Goal: Navigation & Orientation: Find specific page/section

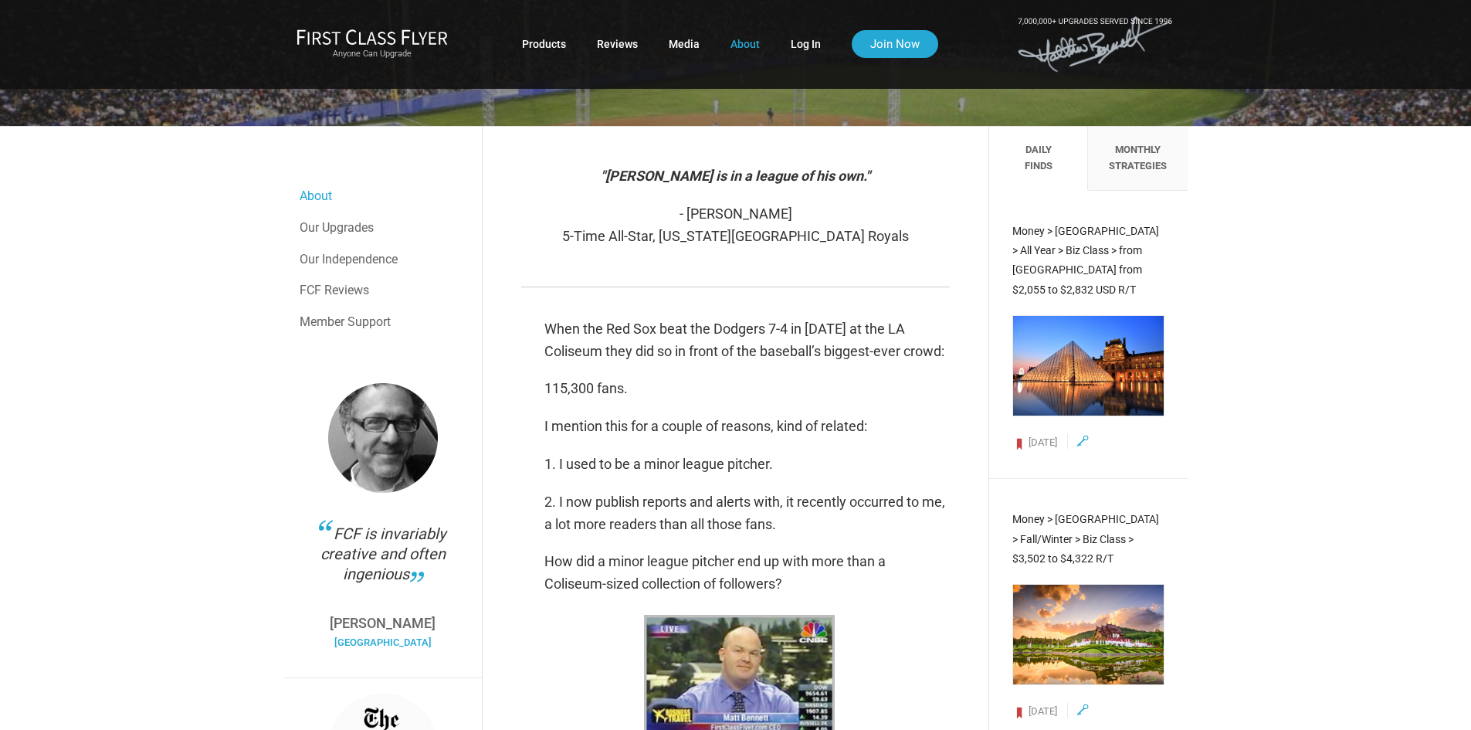
scroll to position [232, 0]
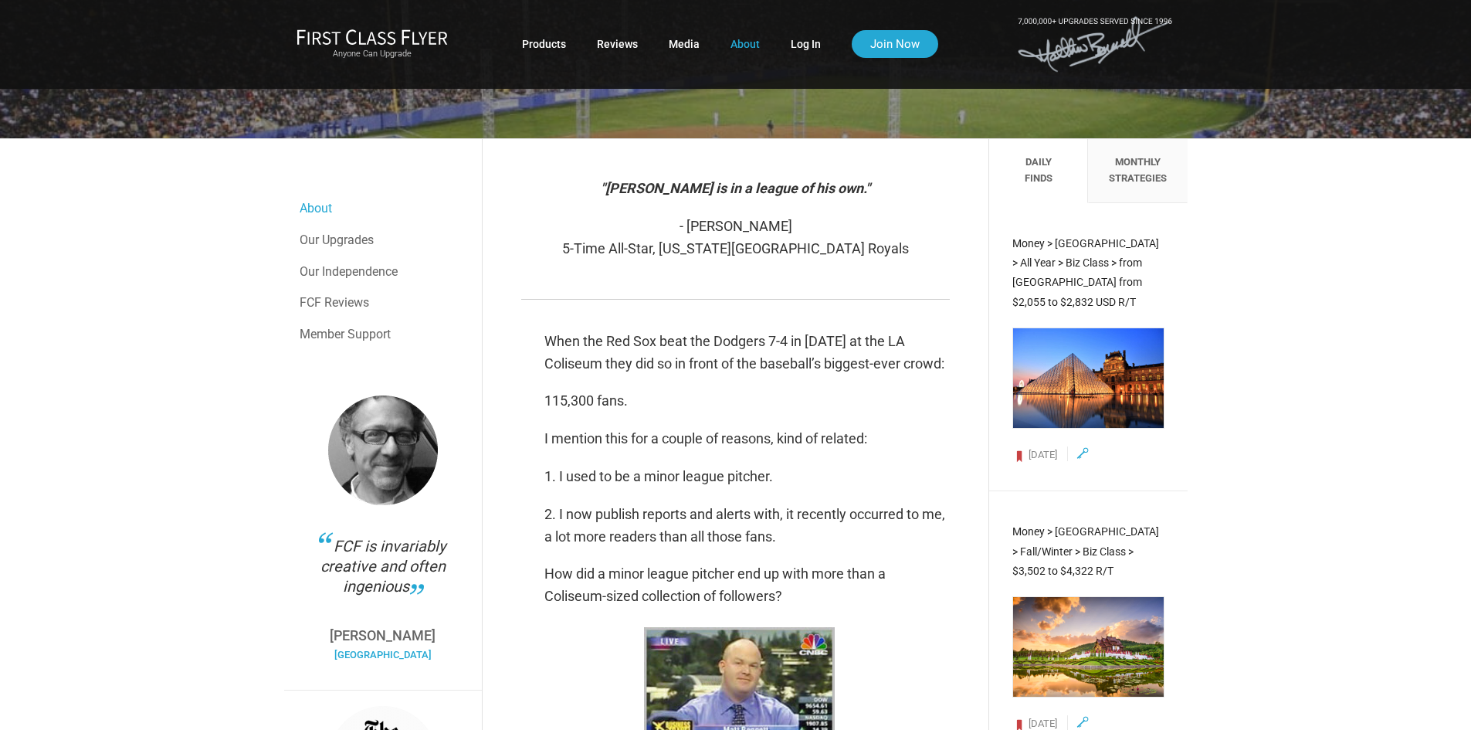
click at [1131, 193] on li "Monthly Strategies" at bounding box center [1137, 171] width 99 height 64
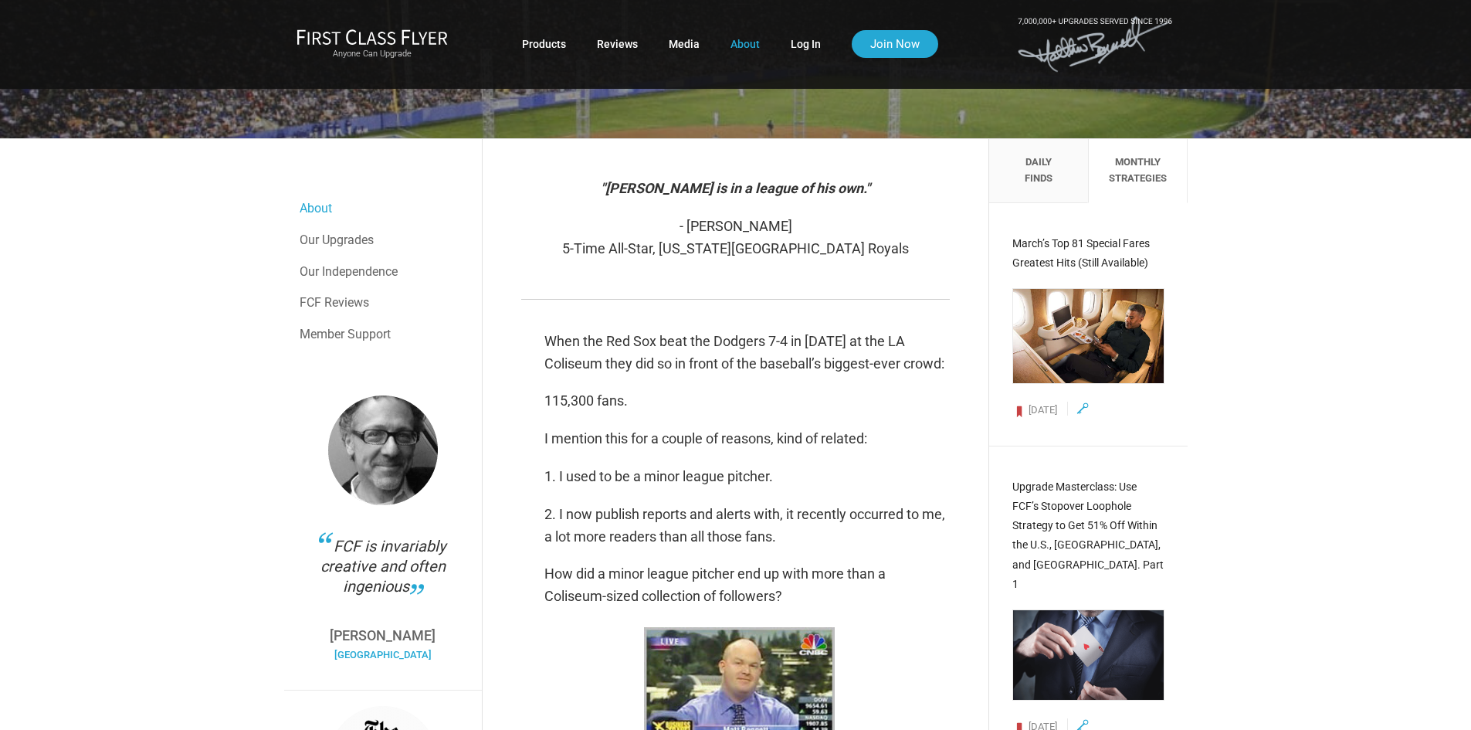
click at [1050, 183] on li "Daily Finds" at bounding box center [1038, 171] width 99 height 64
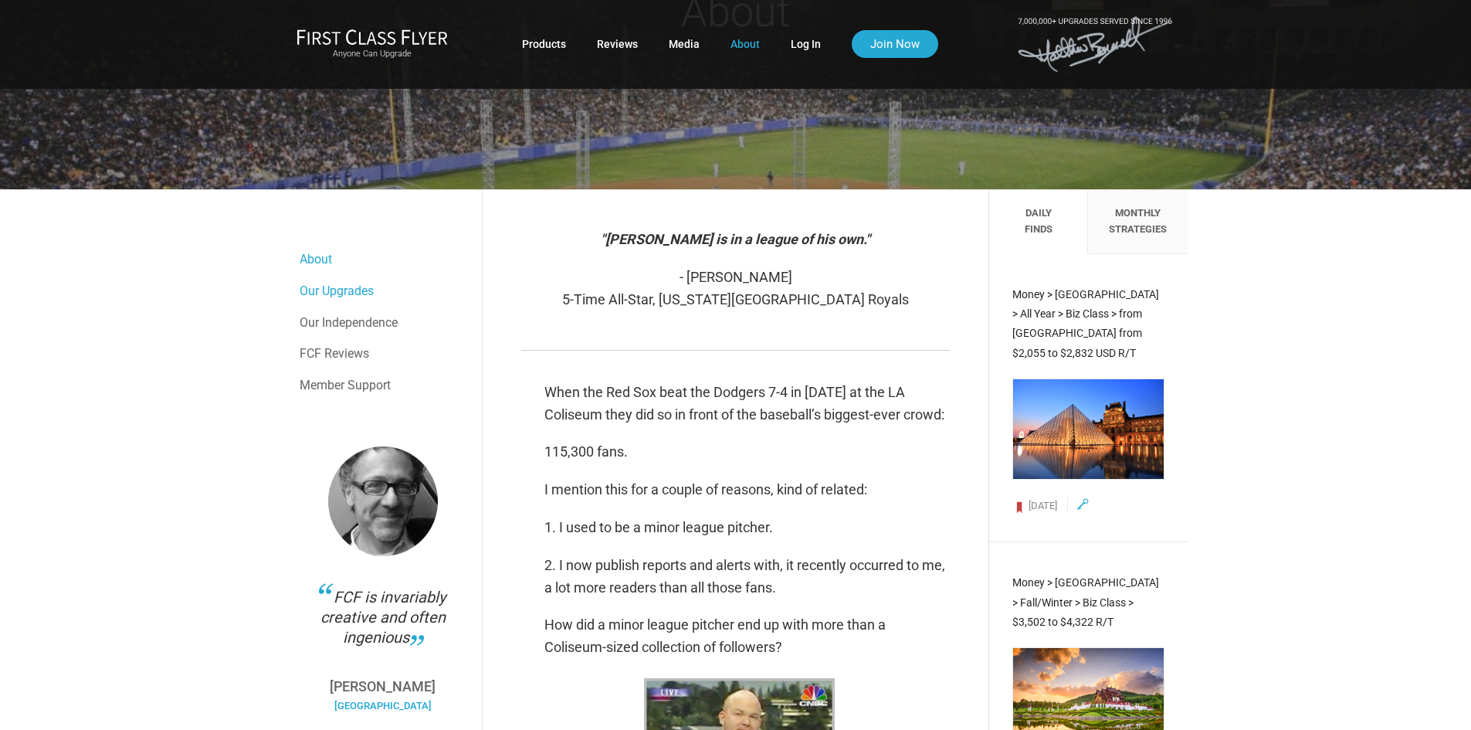
scroll to position [154, 0]
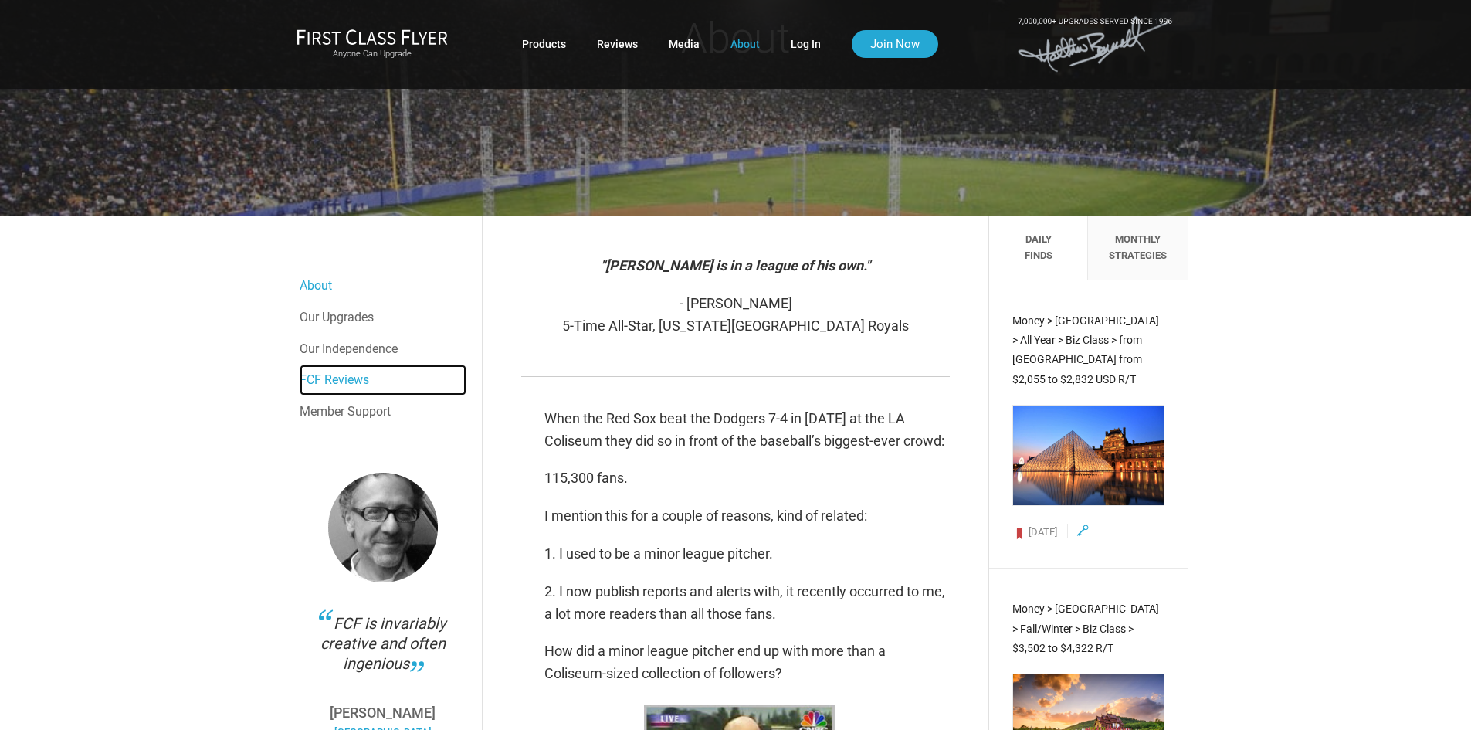
click at [335, 381] on link "FCF Reviews" at bounding box center [383, 379] width 167 height 31
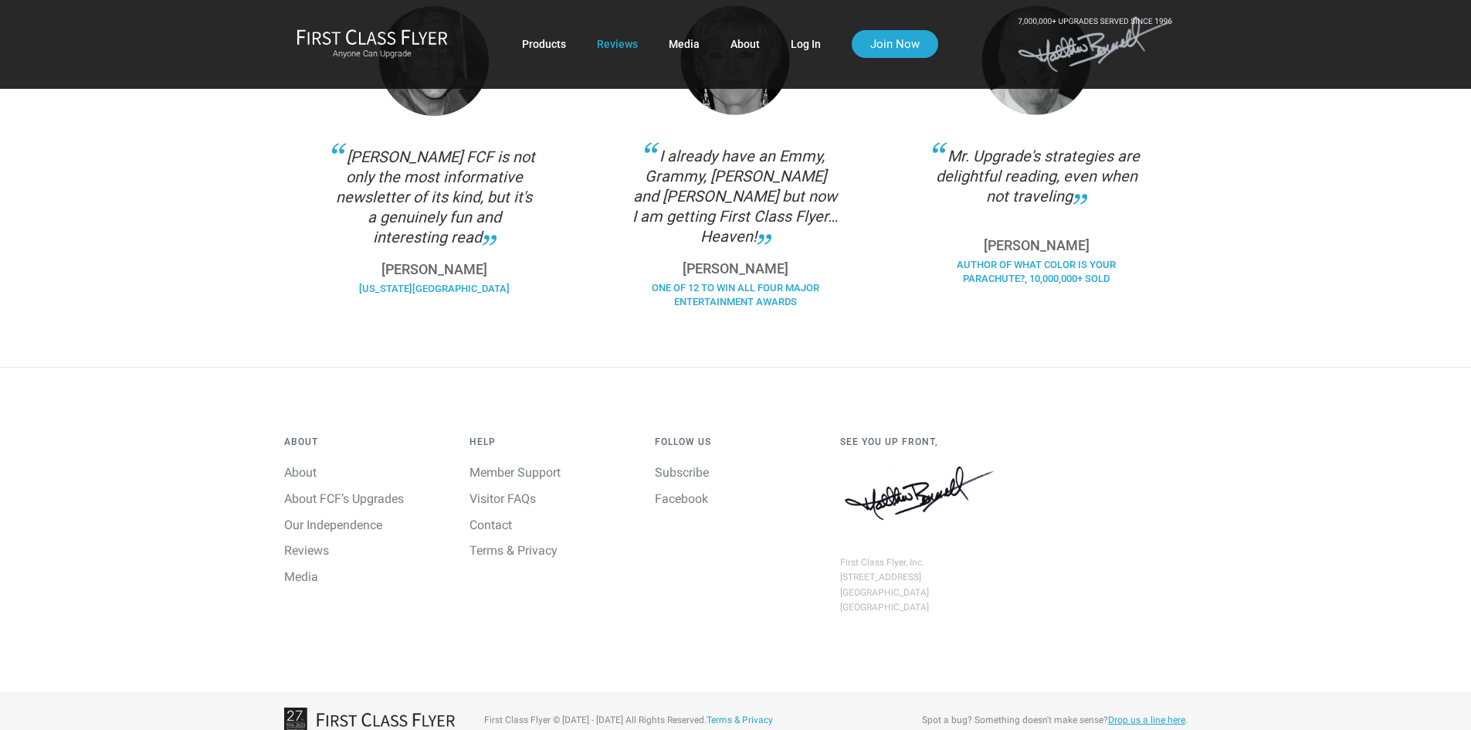
scroll to position [1197, 0]
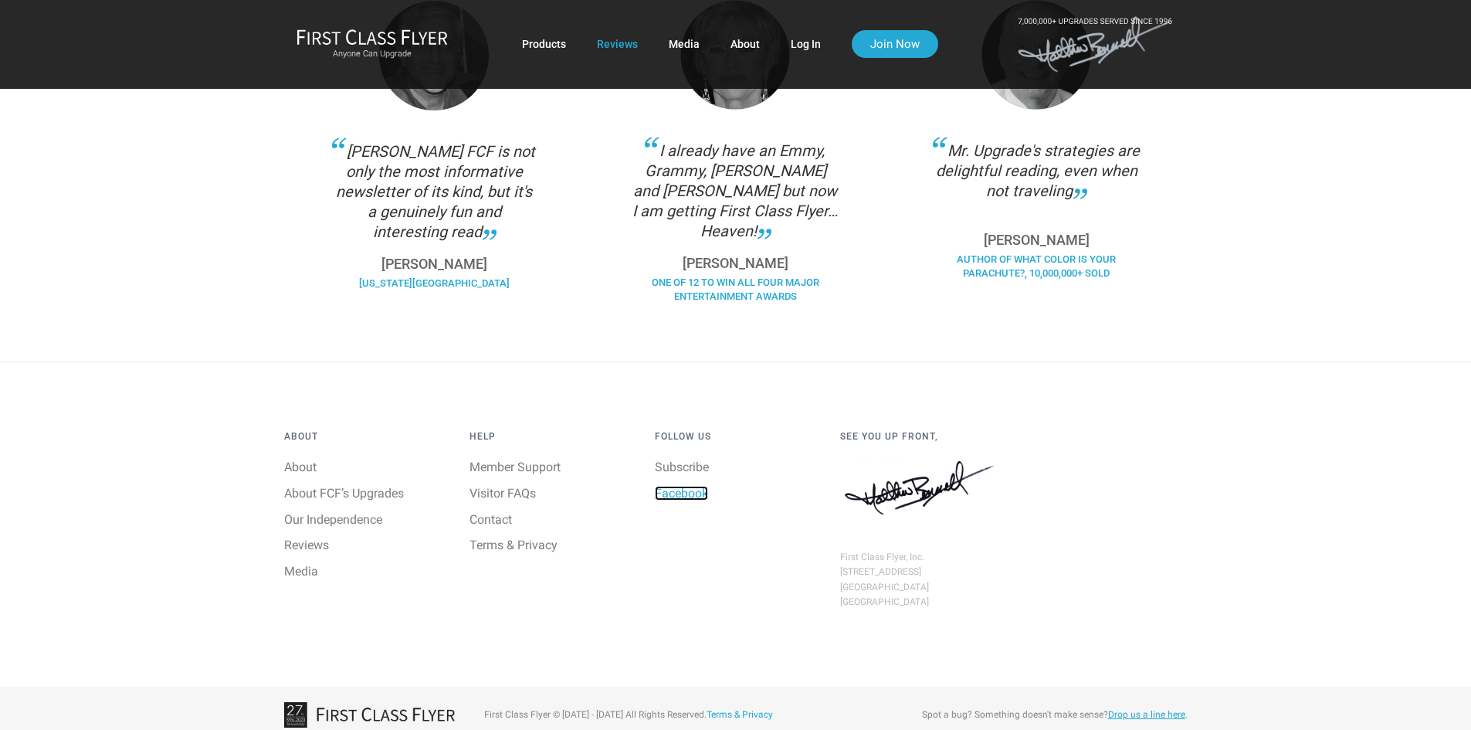
click at [677, 486] on link "Facebook" at bounding box center [681, 493] width 53 height 15
